Goal: Entertainment & Leisure: Consume media (video, audio)

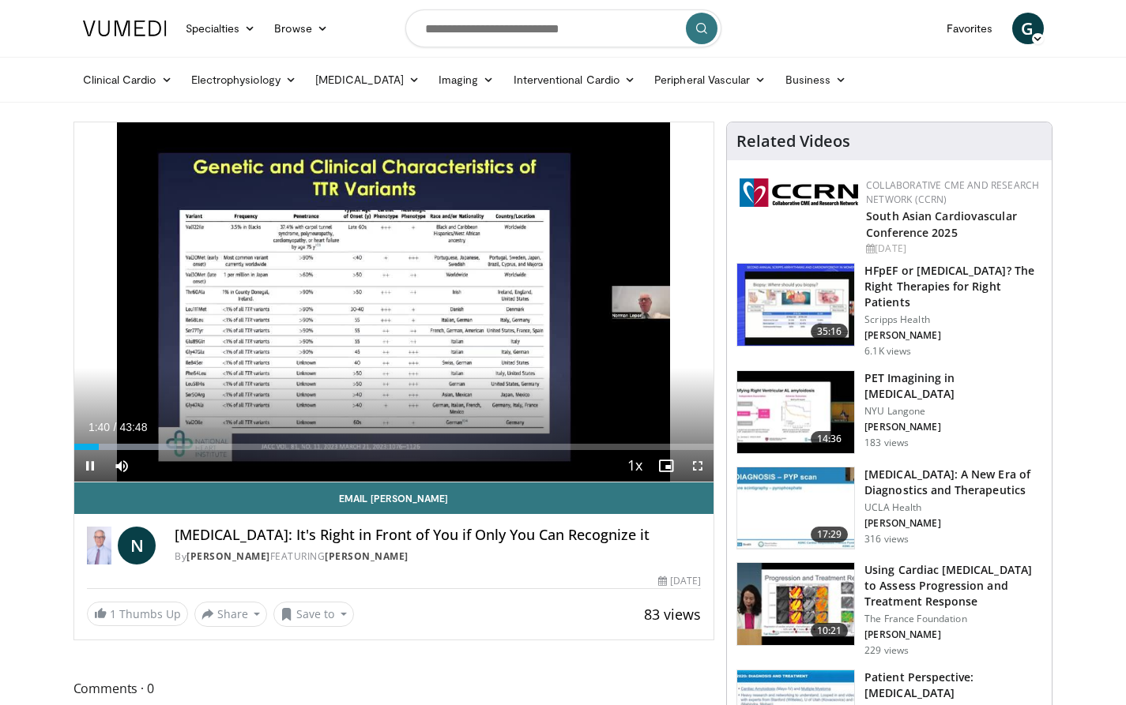
click at [698, 464] on span "Video Player" at bounding box center [698, 466] width 32 height 32
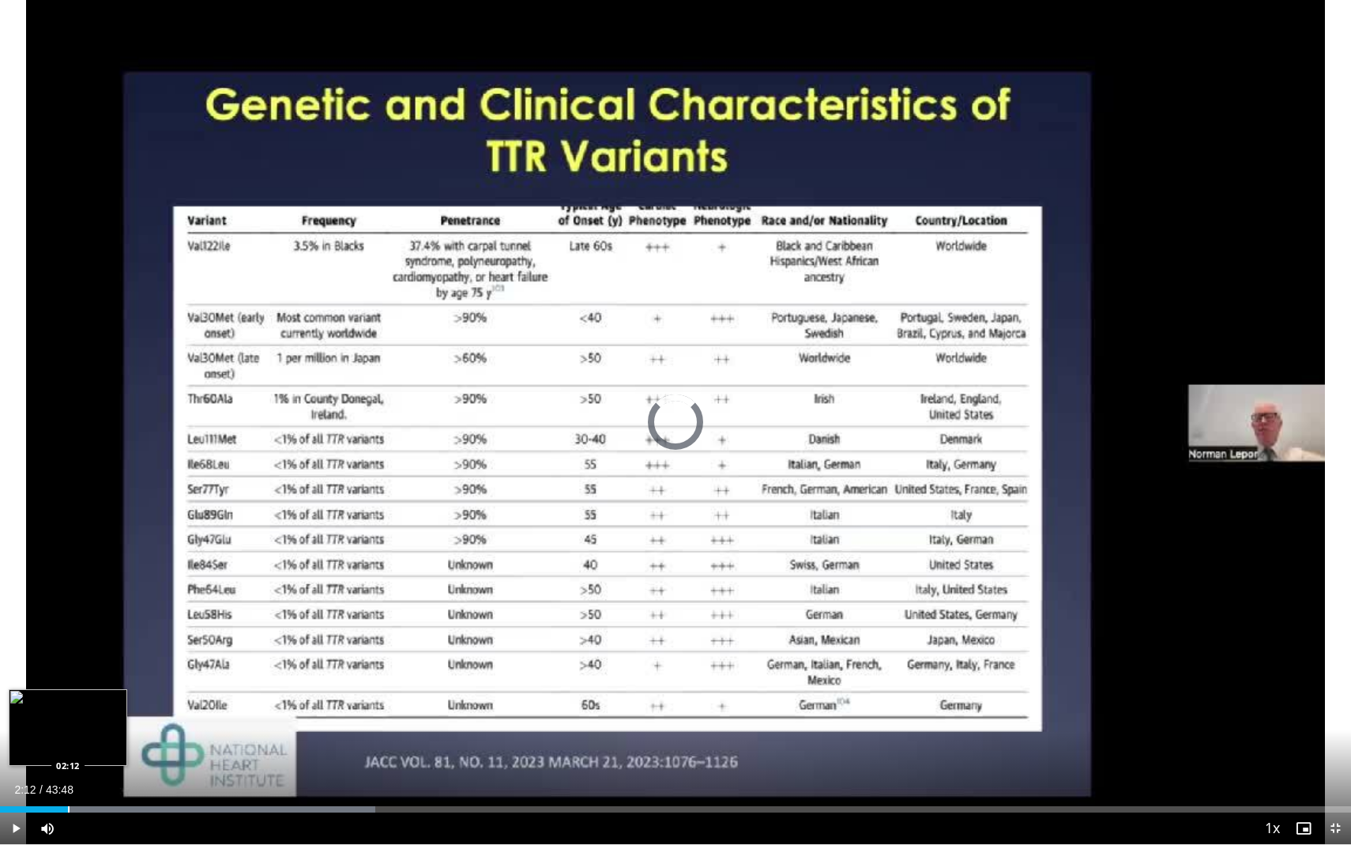
click at [68, 705] on div "Progress Bar" at bounding box center [69, 809] width 2 height 6
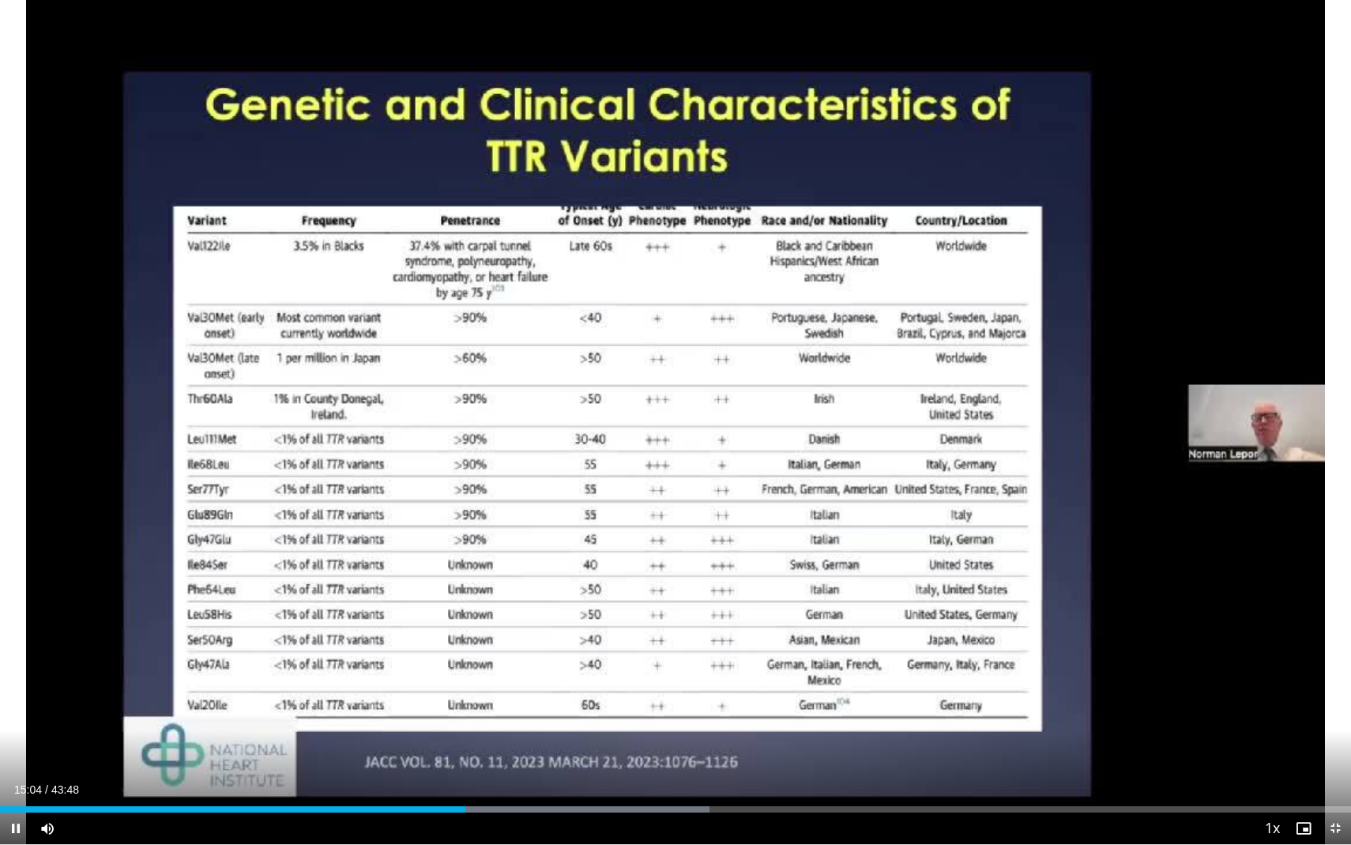
click at [1125, 705] on span "Video Player" at bounding box center [1335, 828] width 32 height 32
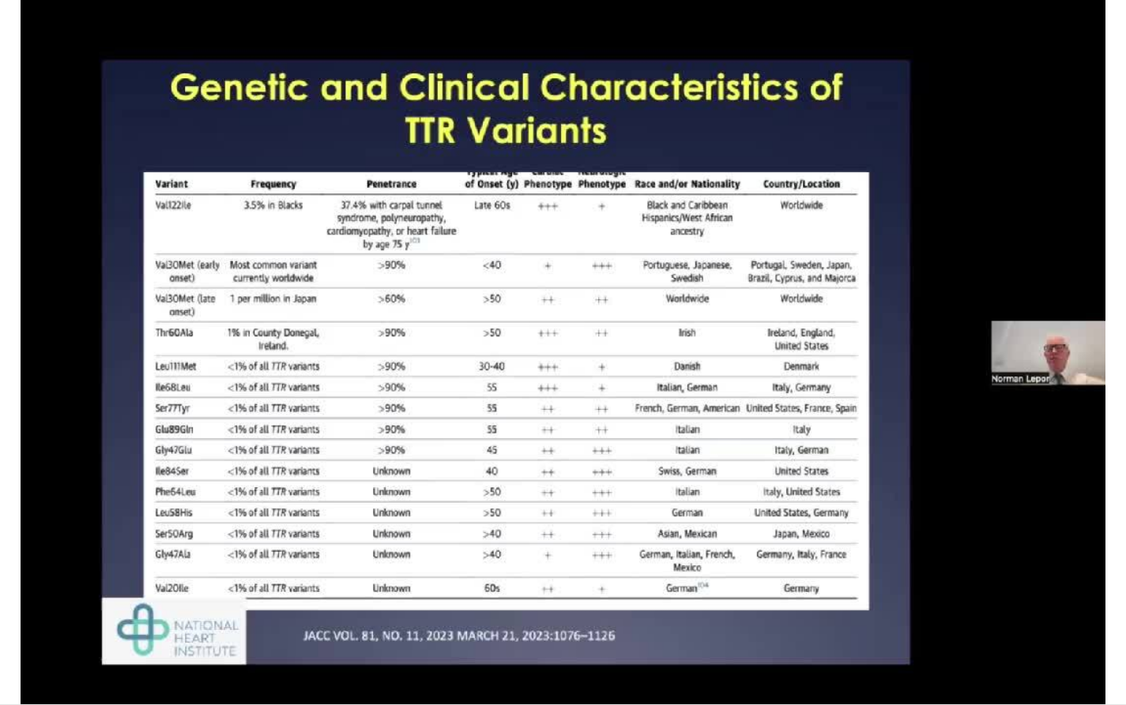
scroll to position [194, 0]
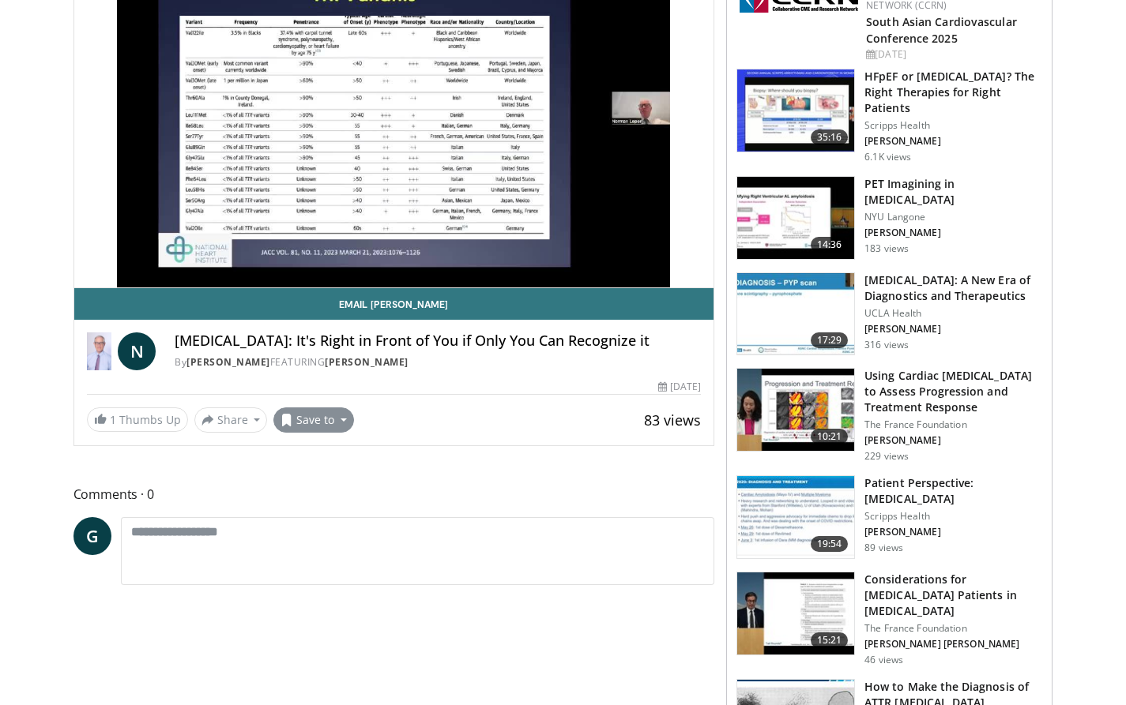
click at [328, 433] on button "Save to" at bounding box center [313, 420] width 81 height 25
click at [343, 463] on span "Add to Favorites" at bounding box center [341, 454] width 97 height 17
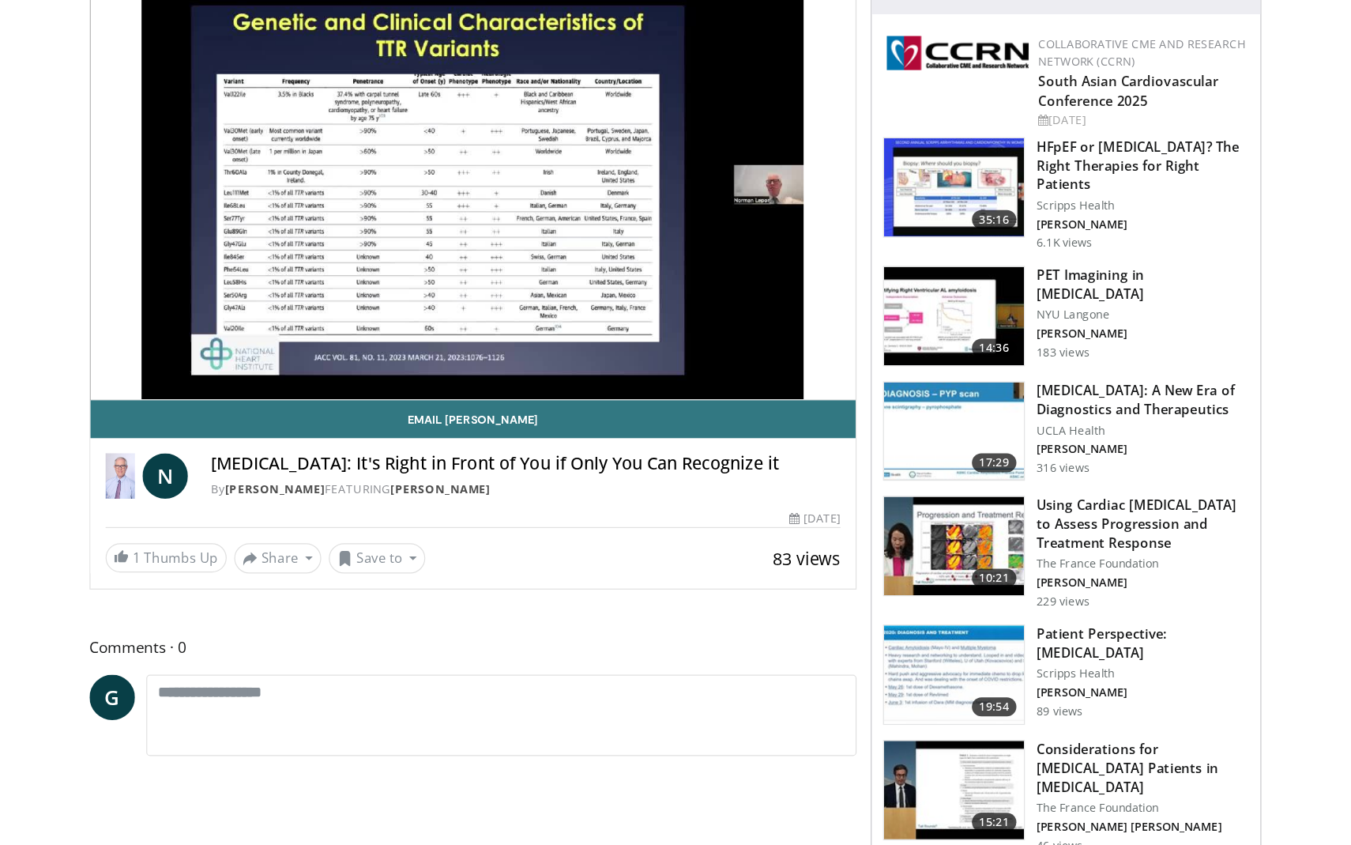
scroll to position [148, 0]
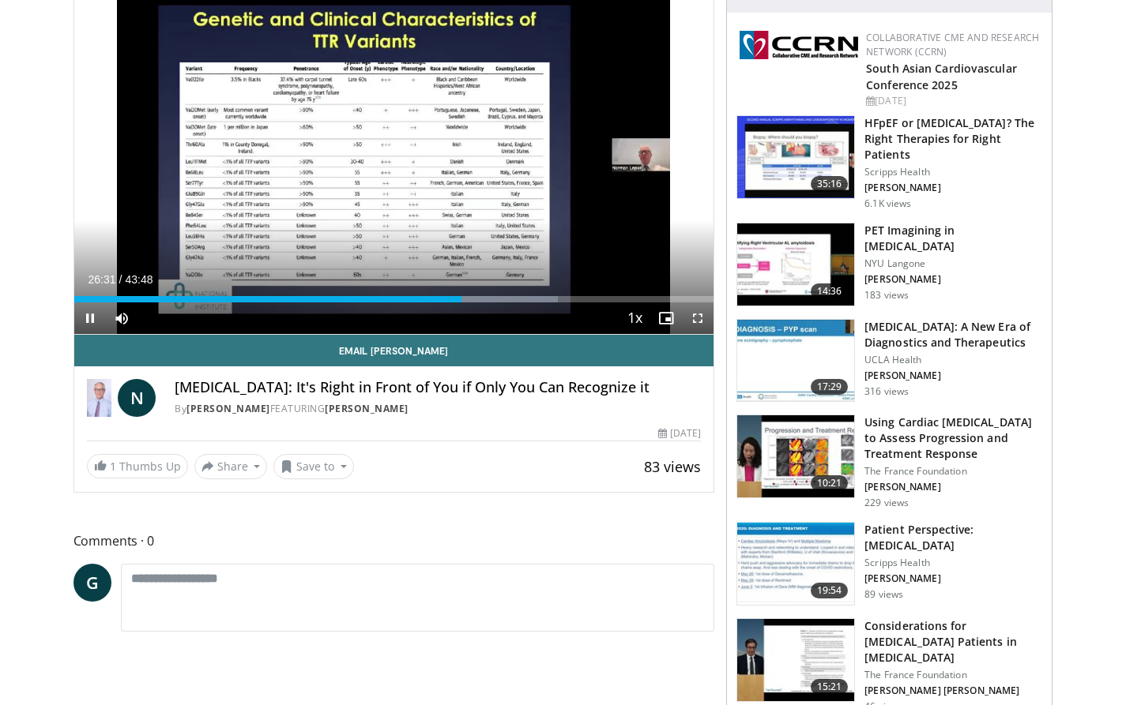
click at [698, 320] on span "Video Player" at bounding box center [698, 319] width 32 height 32
